Goal: Information Seeking & Learning: Learn about a topic

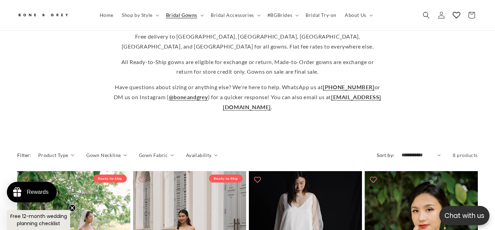
scroll to position [0, 334]
click at [194, 16] on span "Bridal Gowns" at bounding box center [181, 15] width 31 height 6
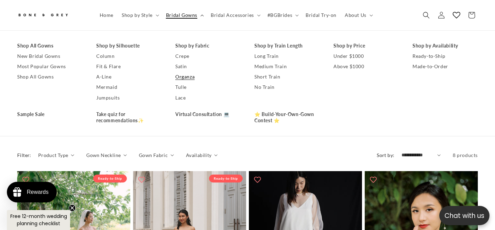
scroll to position [0, 0]
click at [416, 55] on link "Ready-to-Ship" at bounding box center [445, 56] width 65 height 10
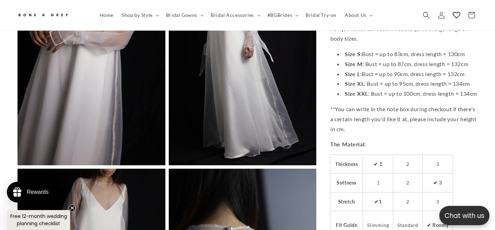
scroll to position [0, 334]
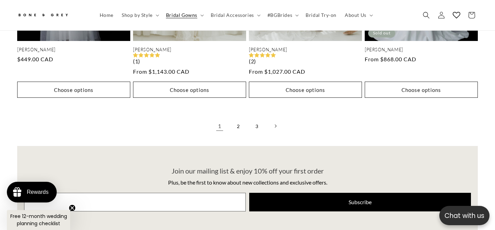
scroll to position [1486, 0]
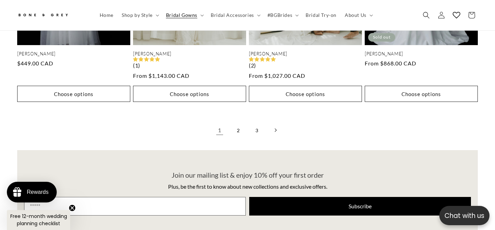
click at [275, 128] on icon "Next page" at bounding box center [276, 130] width 2 height 4
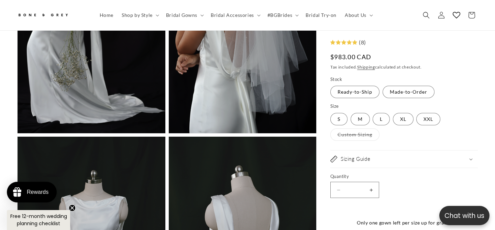
scroll to position [1568, 0]
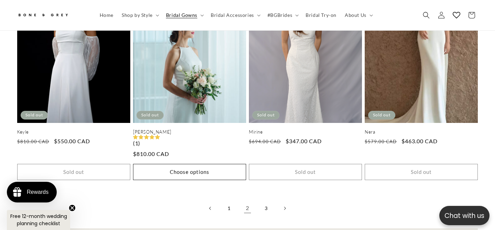
scroll to position [1452, 0]
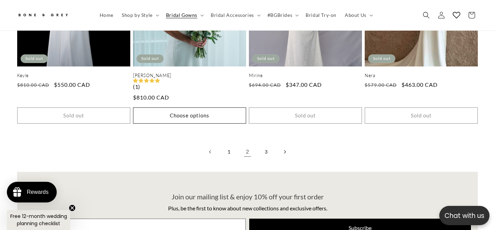
click at [284, 150] on icon "Next page" at bounding box center [285, 151] width 2 height 3
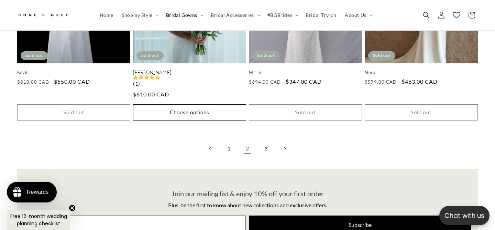
scroll to position [1452, 0]
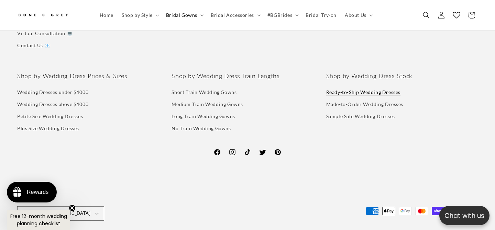
scroll to position [0, 334]
click at [73, 209] on icon "Close teaser" at bounding box center [72, 207] width 3 height 3
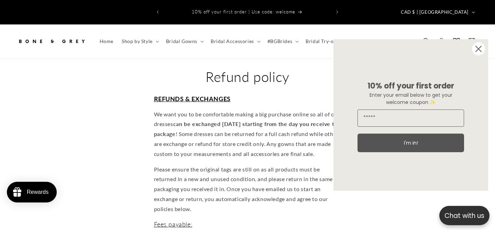
click at [479, 47] on circle "Close dialog" at bounding box center [478, 48] width 13 height 13
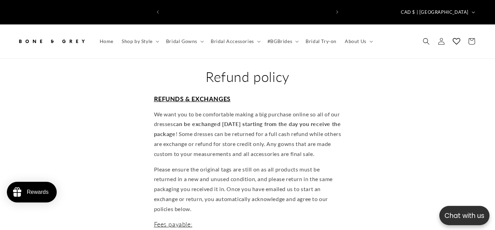
scroll to position [0, 167]
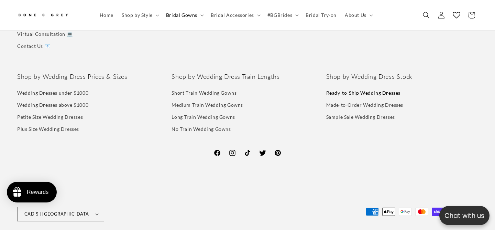
scroll to position [1799, 0]
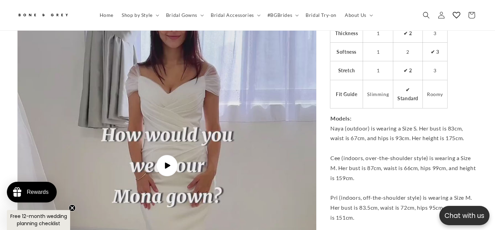
scroll to position [2205, 0]
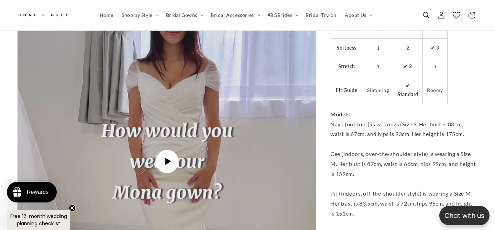
click at [172, 150] on span "Play video" at bounding box center [166, 161] width 23 height 23
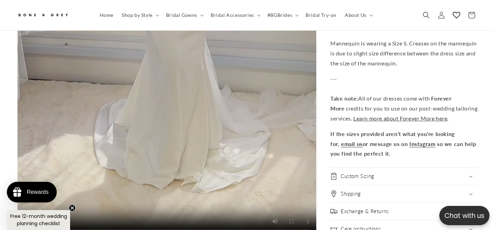
scroll to position [0, 0]
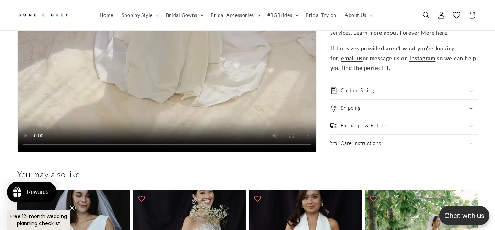
click at [357, 122] on h2 "Exchange & Returns" at bounding box center [365, 125] width 48 height 7
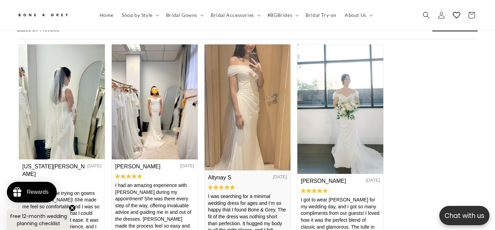
scroll to position [0, 167]
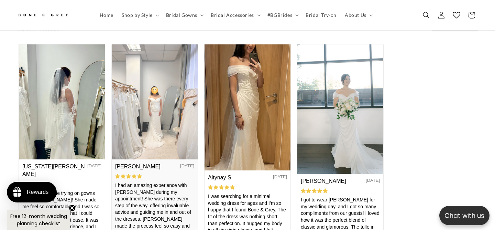
click at [163, 144] on img at bounding box center [155, 101] width 86 height 114
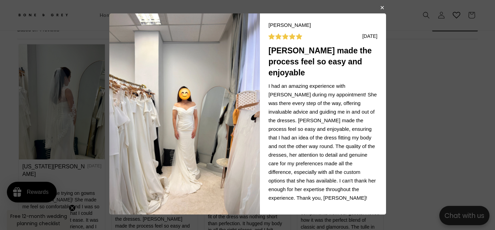
scroll to position [0, 334]
click at [406, 77] on body "[PERSON_NAME] L [DATE] Joy made the process feel so easy and enjoyable I had an…" at bounding box center [247, 115] width 495 height 230
click at [381, 9] on button "button" at bounding box center [382, 7] width 4 height 8
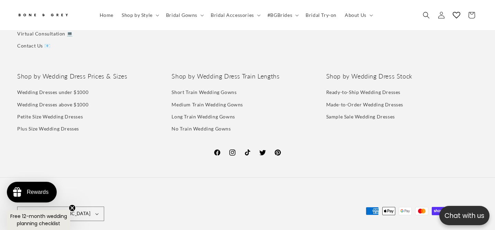
scroll to position [0, 0]
